Goal: Task Accomplishment & Management: Manage account settings

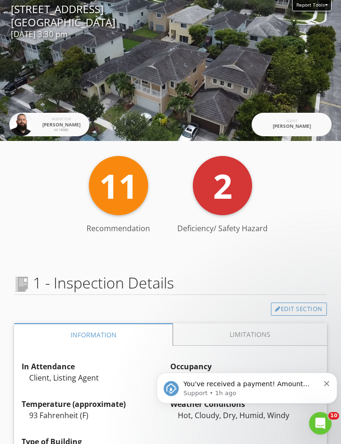
scroll to position [1109, 0]
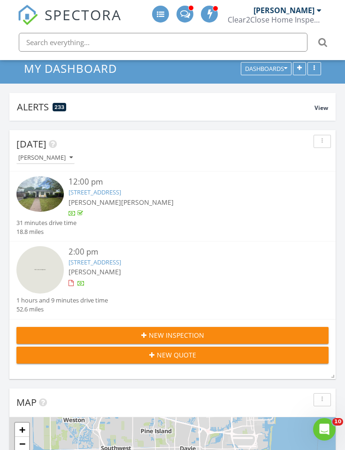
scroll to position [50, 0]
click at [121, 265] on link "384 NE 34th Terrace, Homestead, FL 33033" at bounding box center [95, 262] width 53 height 8
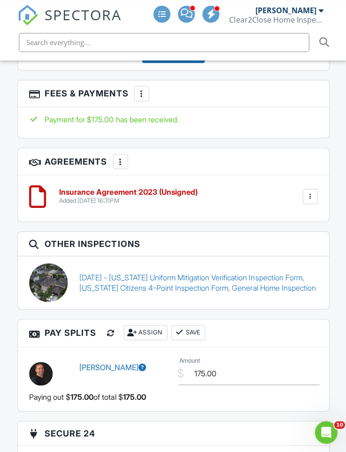
scroll to position [1479, 0]
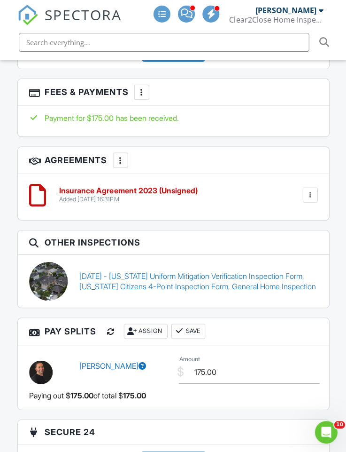
click at [185, 275] on link "06/18/2024 - Florida Uniform Mitigation Verification Inspection Form, Florida C…" at bounding box center [198, 280] width 238 height 21
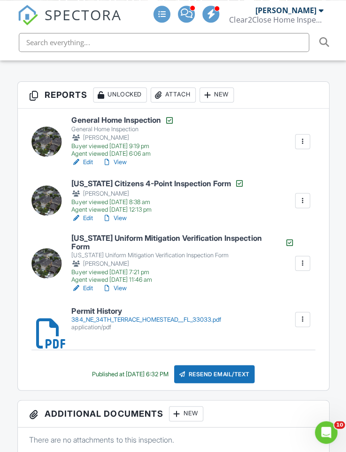
scroll to position [255, 0]
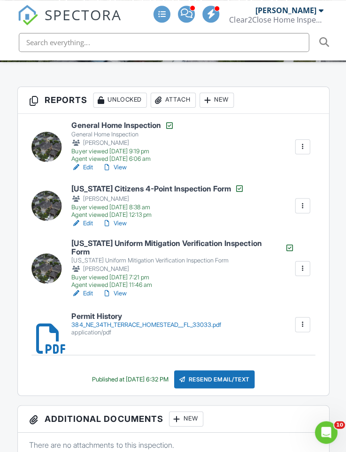
click at [82, 288] on link "Edit" at bounding box center [81, 292] width 21 height 9
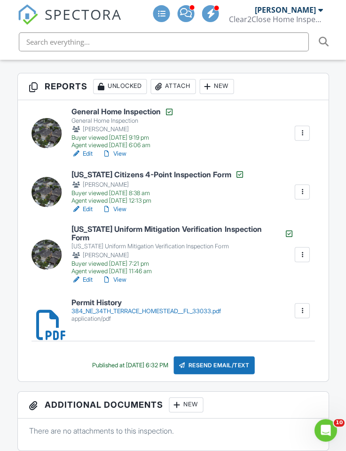
click at [85, 205] on link "Edit" at bounding box center [81, 209] width 21 height 9
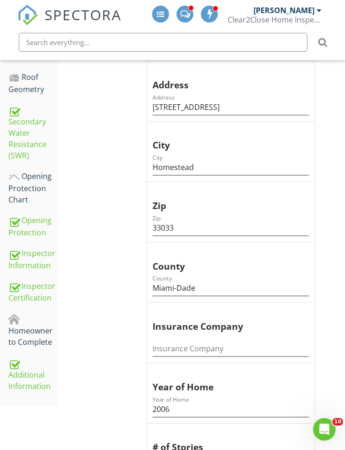
scroll to position [368, 0]
click at [40, 358] on div "Additional Information" at bounding box center [32, 375] width 49 height 35
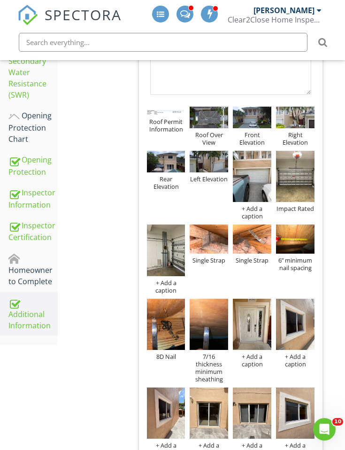
scroll to position [430, 0]
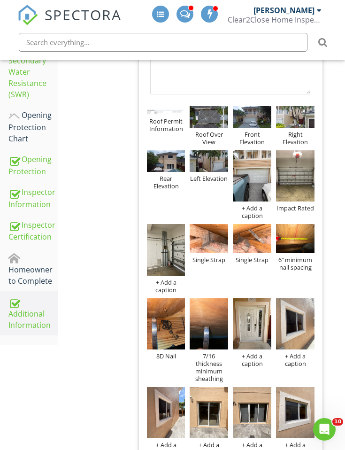
click at [334, 109] on div "Photos Info Information 29 check Photos Location edit Ordered List Unordered Li…" at bounding box center [238, 316] width 216 height 998
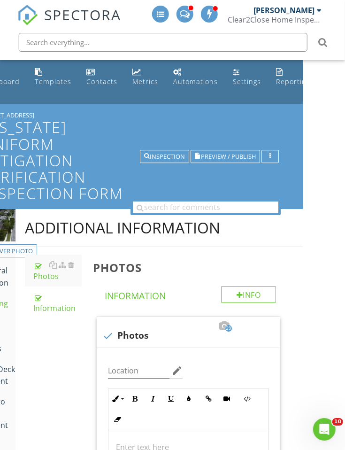
scroll to position [0, 0]
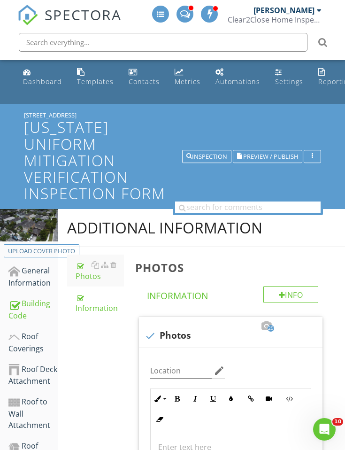
click at [216, 154] on button "Inspection" at bounding box center [206, 156] width 49 height 13
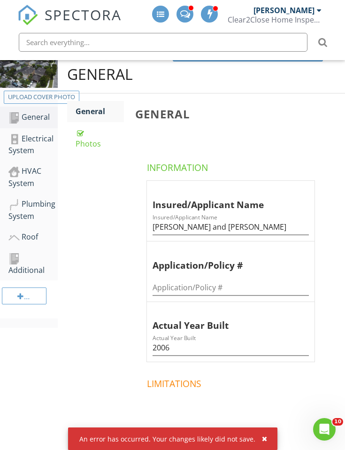
click at [42, 146] on div "Electrical System" at bounding box center [32, 144] width 49 height 23
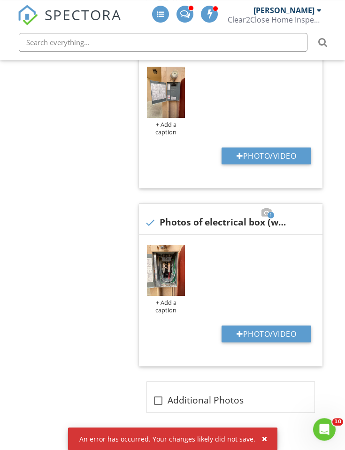
scroll to position [942, 0]
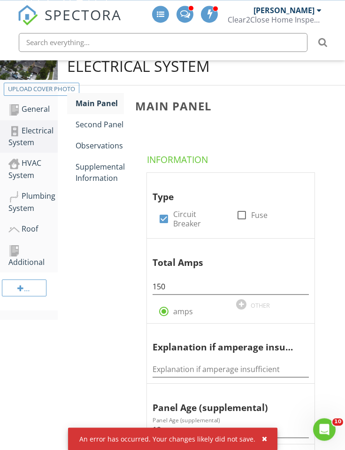
scroll to position [0, 0]
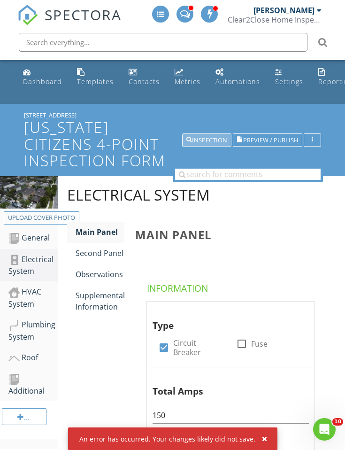
click at [212, 137] on div "Inspection" at bounding box center [207, 140] width 41 height 7
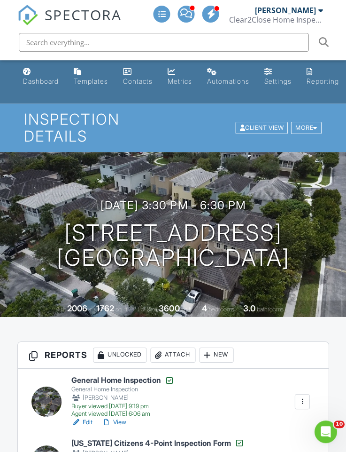
scroll to position [217, 0]
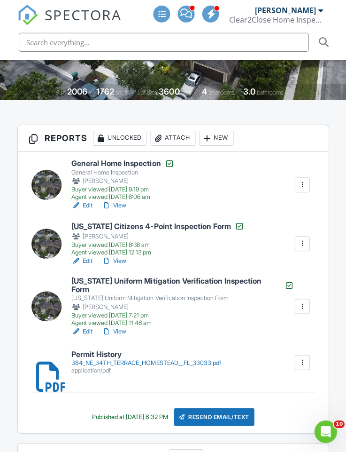
click at [88, 264] on link "Edit" at bounding box center [81, 260] width 21 height 9
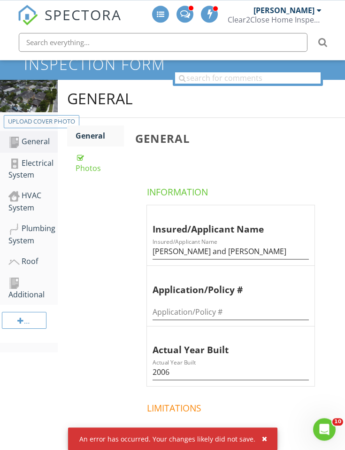
scroll to position [96, 0]
click at [42, 258] on div "Roof" at bounding box center [32, 262] width 49 height 12
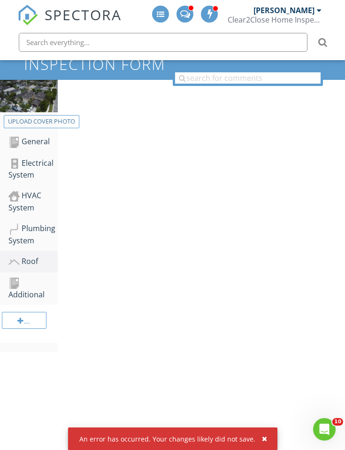
click at [38, 264] on div "Roof" at bounding box center [32, 262] width 49 height 12
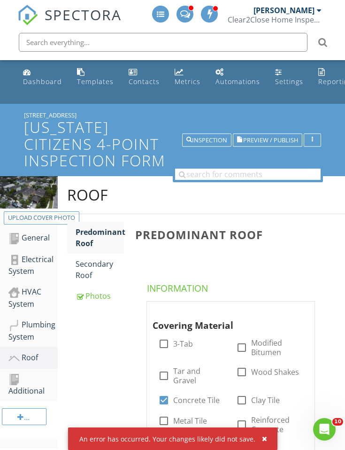
click at [212, 141] on div "Inspection" at bounding box center [207, 140] width 41 height 7
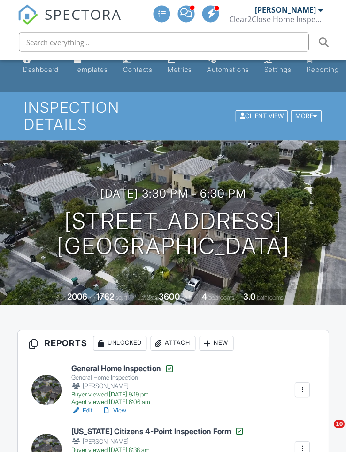
click at [46, 68] on div "Dashboard" at bounding box center [41, 70] width 36 height 8
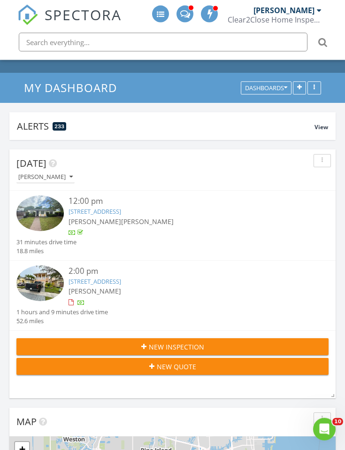
scroll to position [34, 0]
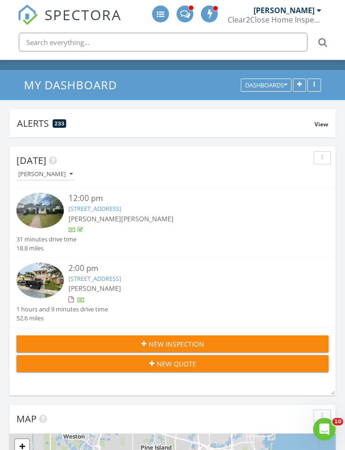
click at [121, 277] on link "384 NE 34th Terrace, Homestead, FL 33033" at bounding box center [95, 278] width 53 height 8
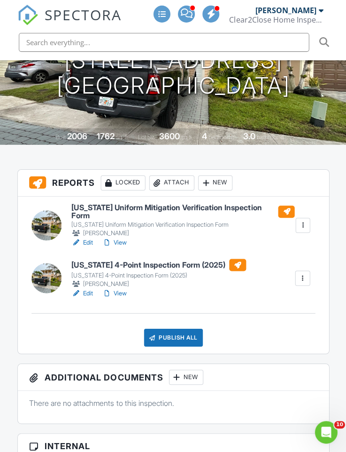
scroll to position [199, 0]
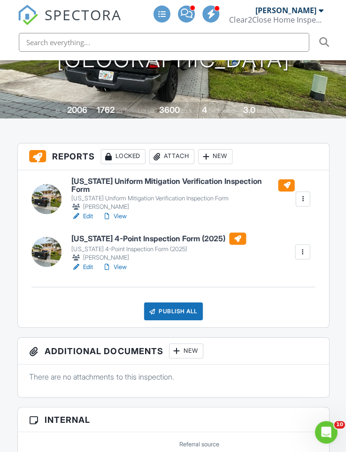
click at [84, 262] on link "Edit" at bounding box center [81, 265] width 21 height 9
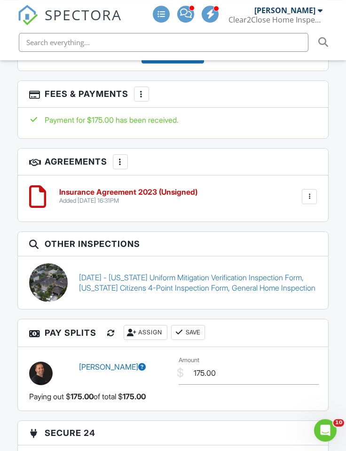
click at [223, 280] on link "06/18/2024 - Florida Uniform Mitigation Verification Inspection Form, Florida C…" at bounding box center [198, 282] width 238 height 21
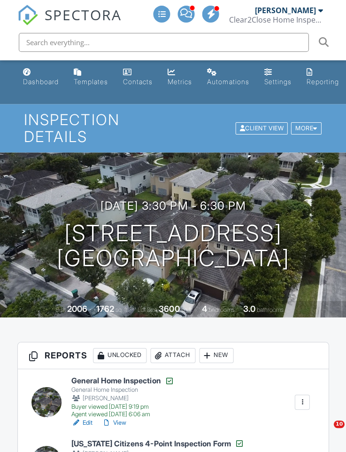
click at [37, 72] on link "Dashboard" at bounding box center [40, 77] width 43 height 27
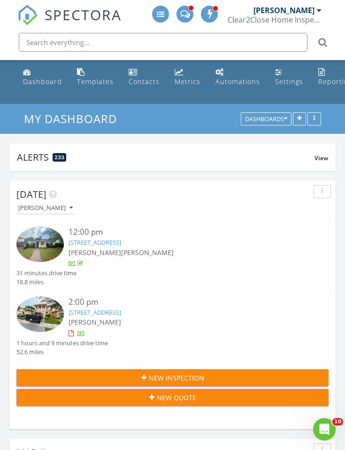
scroll to position [5, 5]
click at [39, 81] on div "Dashboard" at bounding box center [42, 81] width 39 height 9
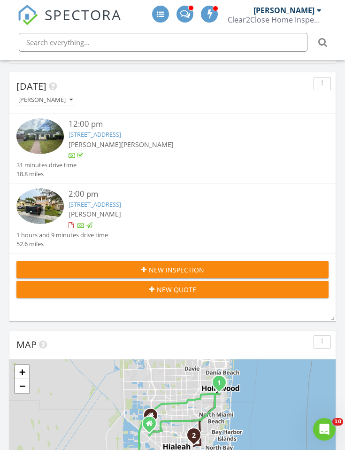
scroll to position [108, 0]
click at [54, 102] on div "[PERSON_NAME]" at bounding box center [45, 100] width 55 height 7
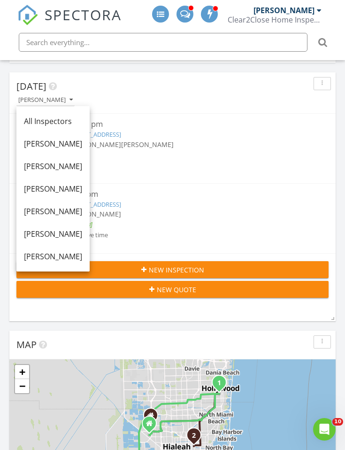
click at [69, 208] on div "[PERSON_NAME]" at bounding box center [53, 211] width 58 height 11
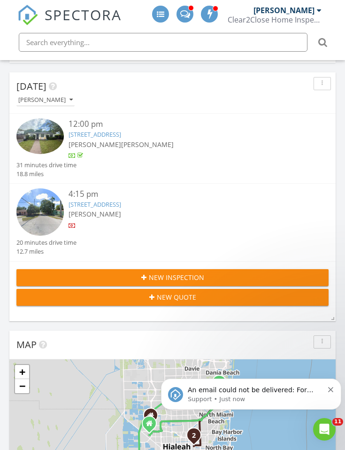
scroll to position [0, 0]
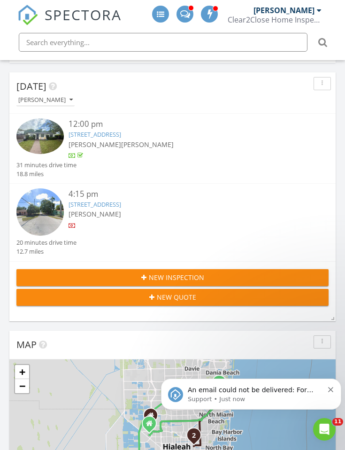
click at [121, 133] on link "[STREET_ADDRESS]" at bounding box center [95, 134] width 53 height 8
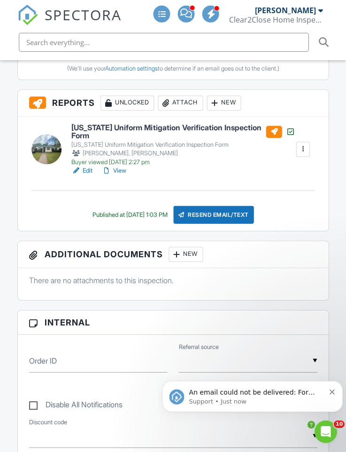
click at [185, 102] on div "Attach" at bounding box center [180, 102] width 45 height 15
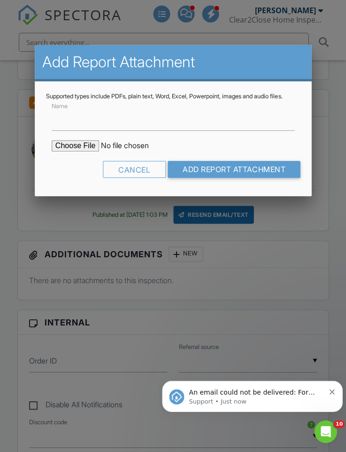
click at [128, 249] on div at bounding box center [173, 235] width 346 height 564
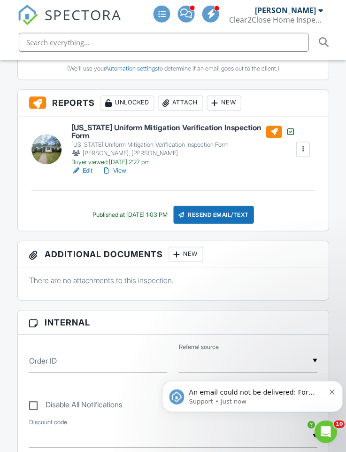
click at [237, 105] on div "New" at bounding box center [224, 102] width 34 height 15
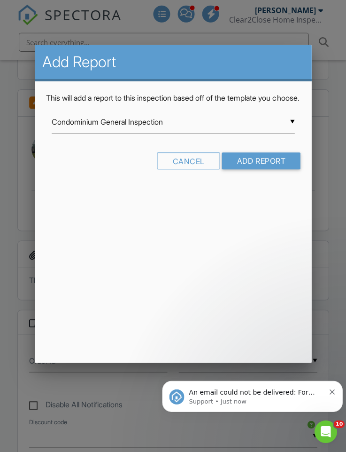
click at [169, 129] on input "Condominium General Inspection" at bounding box center [173, 121] width 243 height 23
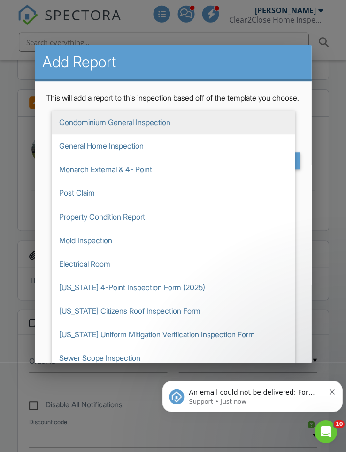
click at [108, 322] on span "[US_STATE] Citizens Roof Inspection Form" at bounding box center [173, 309] width 243 height 23
type input "[US_STATE] Citizens Roof Inspection Form"
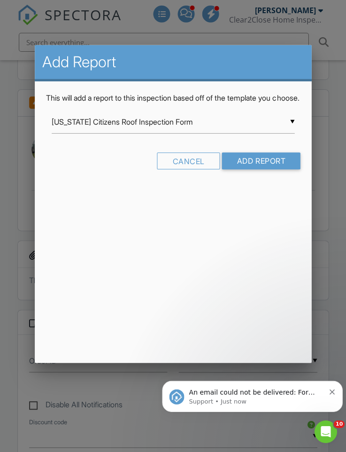
click at [252, 169] on input "Add Report" at bounding box center [261, 160] width 78 height 17
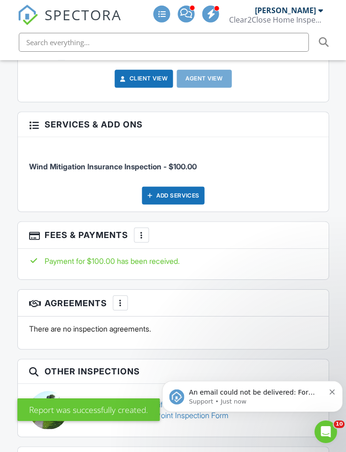
click at [179, 192] on div "Add Services" at bounding box center [173, 195] width 62 height 18
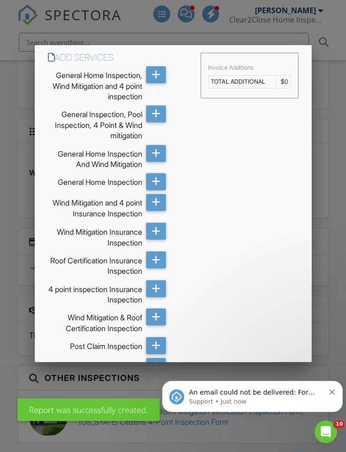
click at [154, 258] on icon at bounding box center [155, 259] width 9 height 17
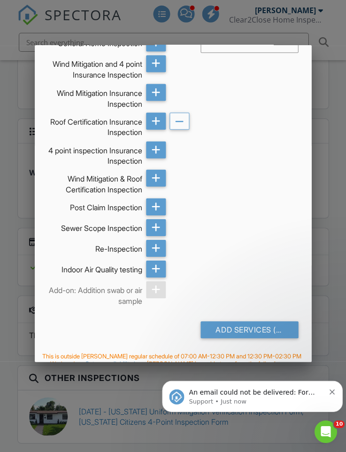
scroll to position [138, 0]
click at [257, 325] on div "Add Services (+ $100.0)" at bounding box center [250, 329] width 98 height 17
click at [264, 300] on div "Add Services General Home Inspection, Wind Mitigation and 4 point inspection Ge…" at bounding box center [173, 110] width 277 height 406
click at [260, 327] on div "Add Services (+ $100.0)" at bounding box center [250, 329] width 98 height 17
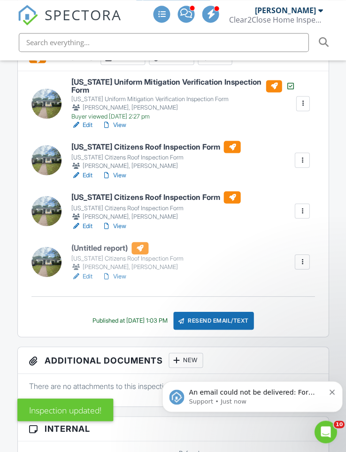
scroll to position [405, 0]
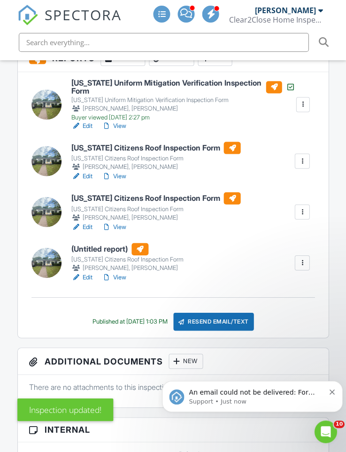
click at [307, 210] on div at bounding box center [301, 211] width 9 height 9
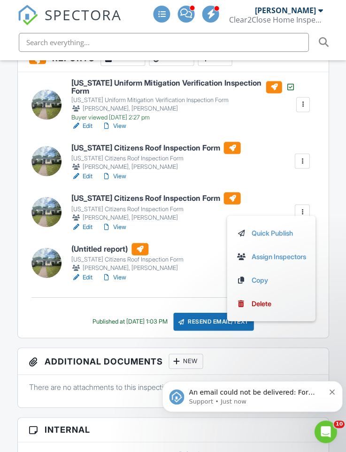
click at [263, 304] on div "Delete" at bounding box center [261, 303] width 20 height 10
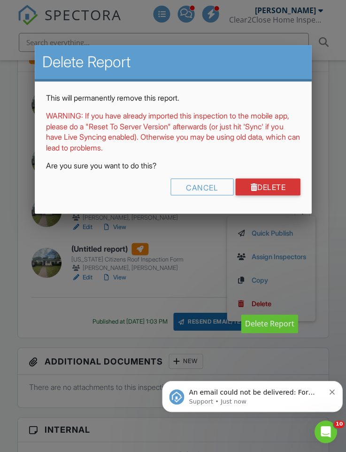
click at [278, 193] on link "Delete" at bounding box center [267, 186] width 65 height 17
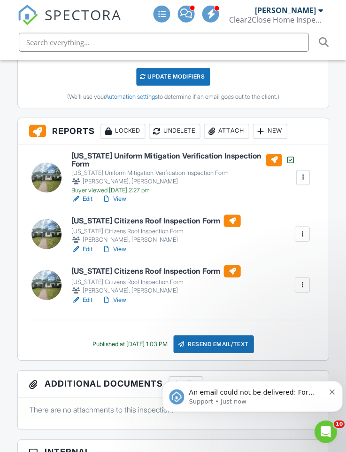
scroll to position [333, 0]
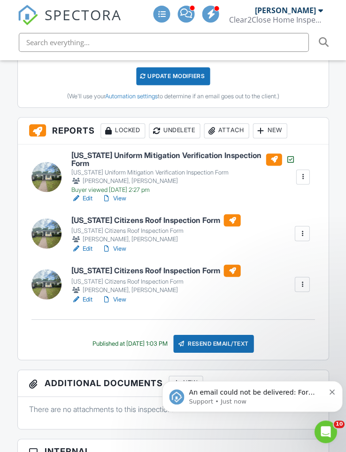
click at [302, 281] on div at bounding box center [301, 283] width 9 height 9
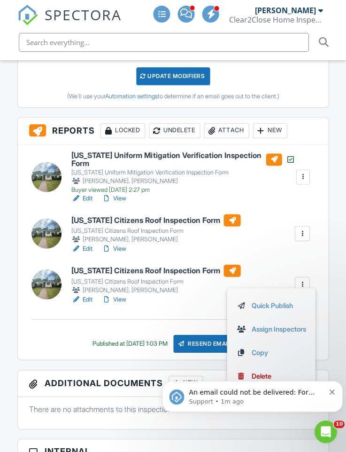
click at [263, 377] on div "Delete" at bounding box center [261, 375] width 20 height 10
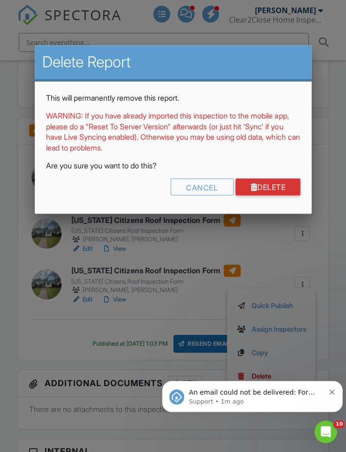
click at [267, 190] on link "Delete" at bounding box center [267, 186] width 65 height 17
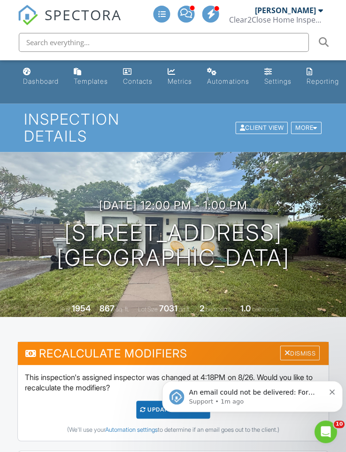
click at [54, 73] on link "Dashboard" at bounding box center [40, 76] width 43 height 27
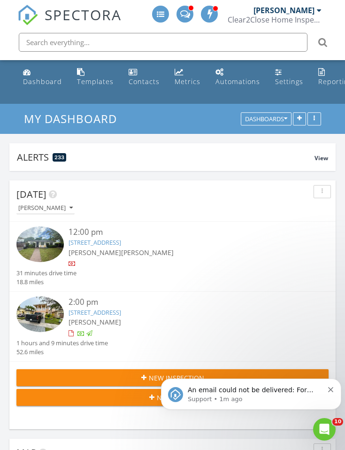
click at [45, 77] on div "Dashboard" at bounding box center [42, 81] width 39 height 9
click at [50, 76] on link "Dashboard" at bounding box center [42, 77] width 47 height 27
click at [42, 78] on div "Dashboard" at bounding box center [42, 81] width 39 height 9
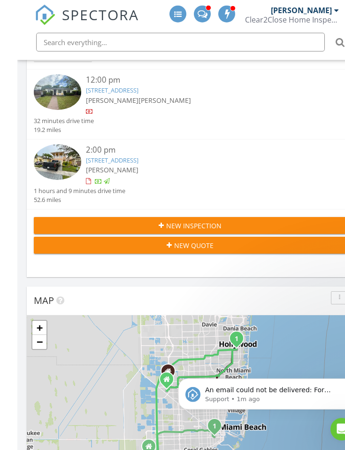
scroll to position [77, 0]
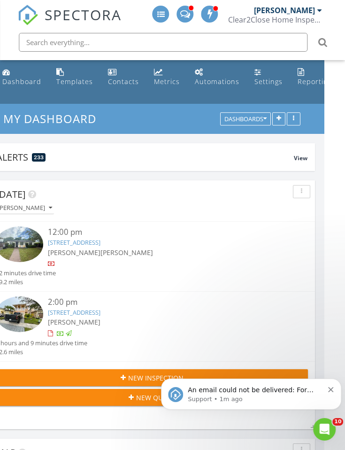
click at [334, 389] on button "Dismiss notification" at bounding box center [331, 389] width 6 height 8
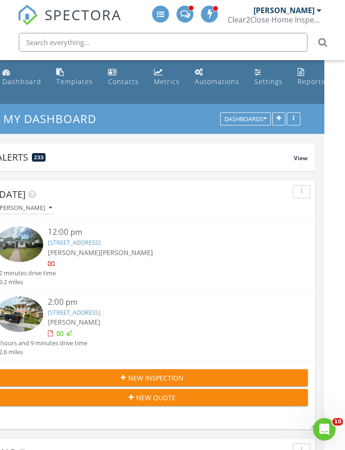
scroll to position [0, 0]
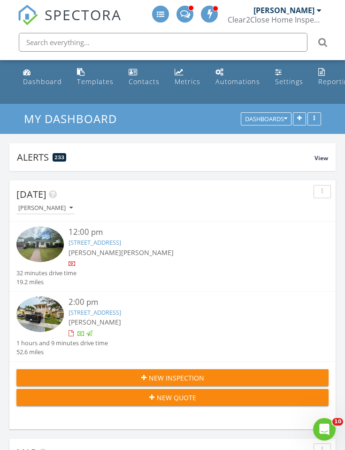
click at [43, 82] on div "Dashboard" at bounding box center [42, 81] width 39 height 9
click at [40, 77] on div "Dashboard" at bounding box center [42, 81] width 39 height 9
